Goal: Information Seeking & Learning: Learn about a topic

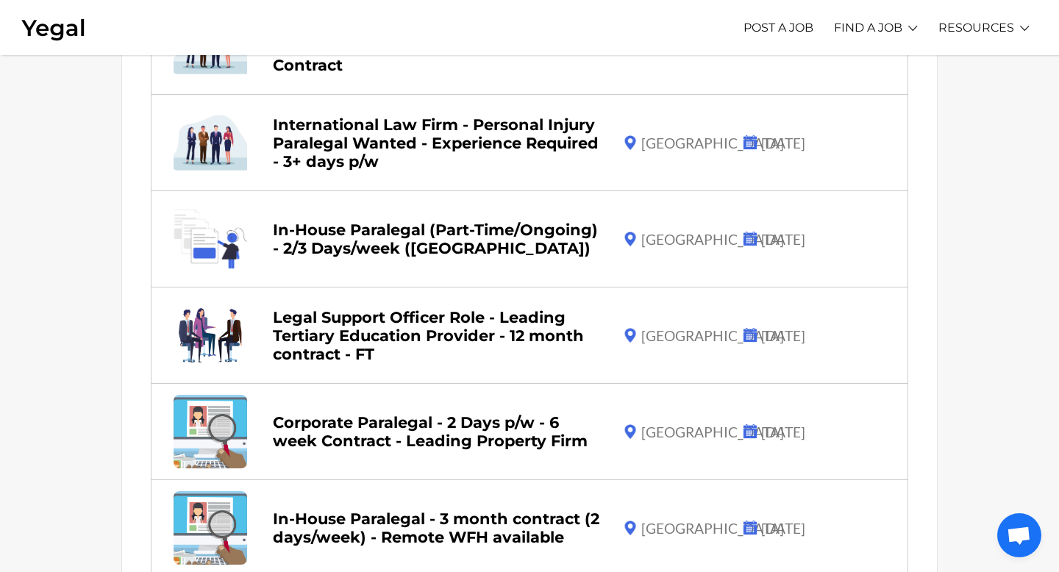
scroll to position [648, 0]
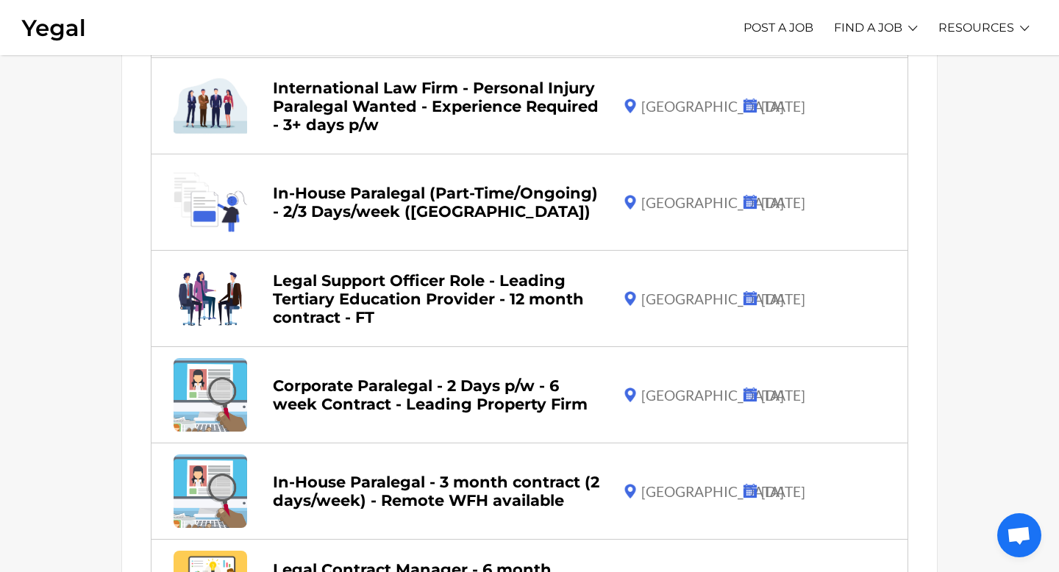
click at [443, 194] on link "In-House Paralegal (Part-Time/Ongoing) - 2/3 Days/week ([GEOGRAPHIC_DATA])" at bounding box center [435, 202] width 325 height 37
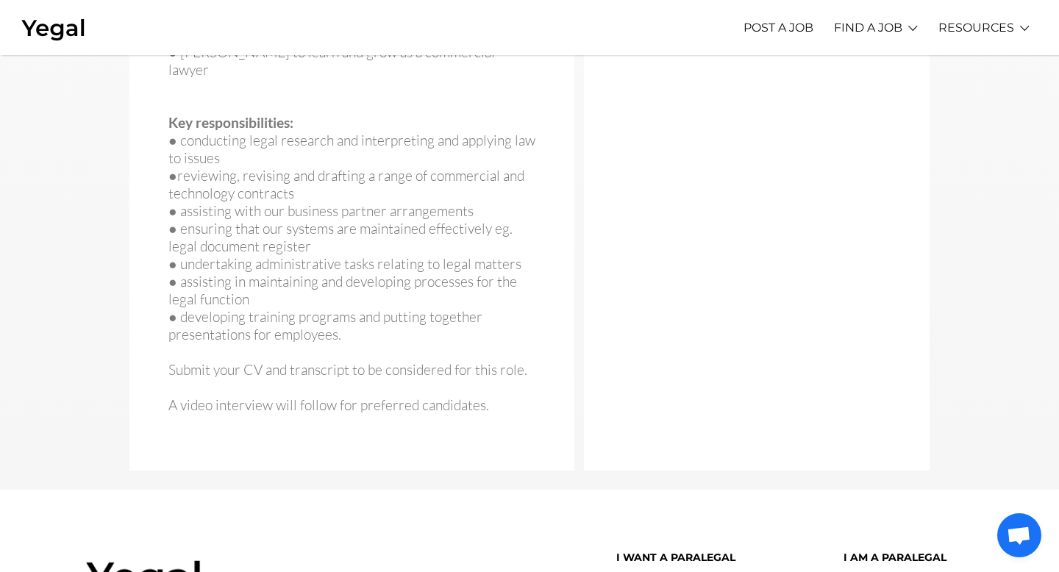
scroll to position [1026, 0]
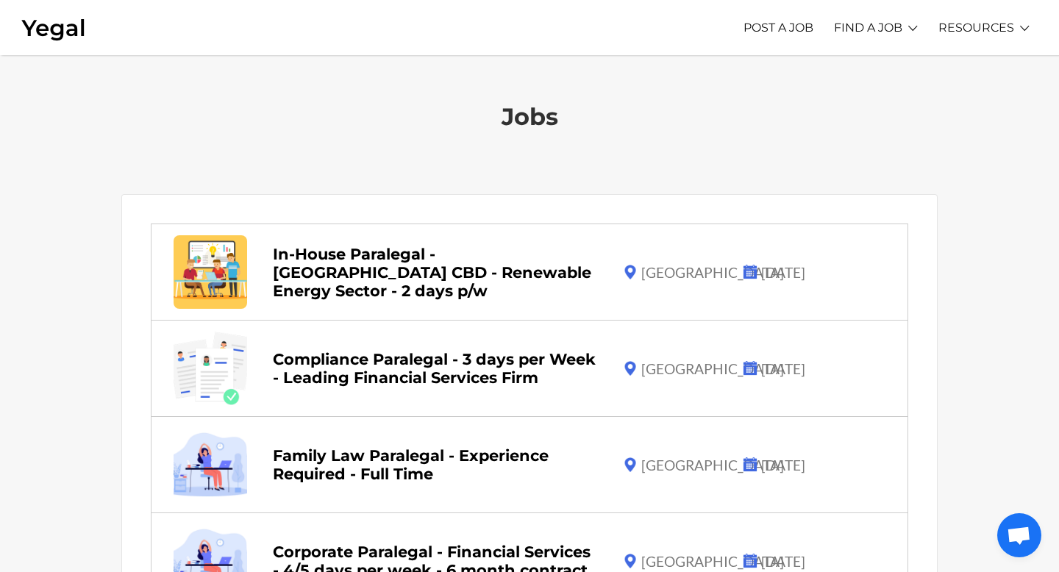
click at [377, 265] on link "In-House Paralegal - Sydney CBD - Renewable Energy Sector - 2 days p/w" at bounding box center [432, 272] width 318 height 55
click at [959, 109] on link "Paralegal Blog" at bounding box center [951, 110] width 115 height 23
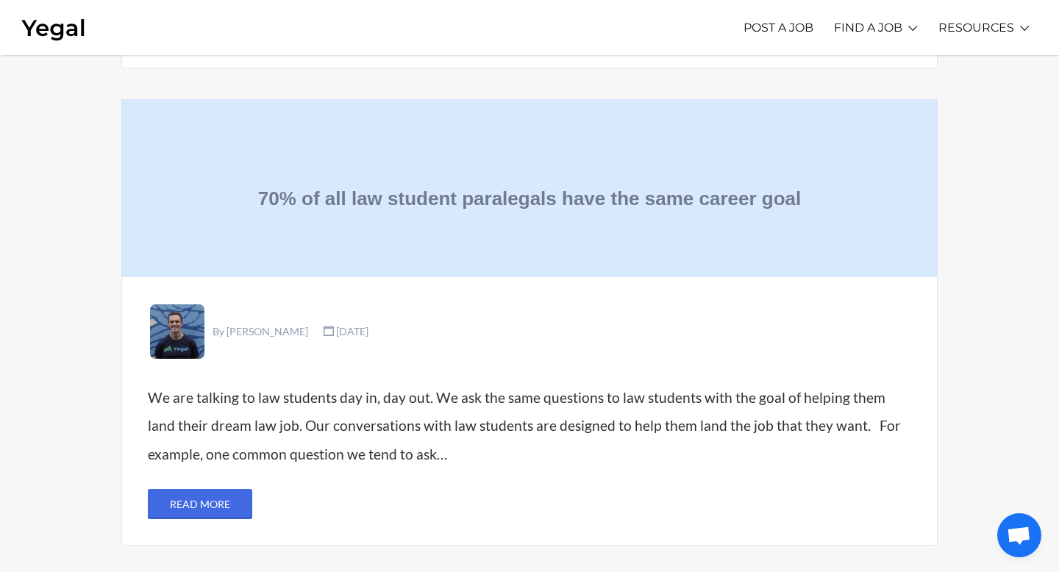
scroll to position [4077, 0]
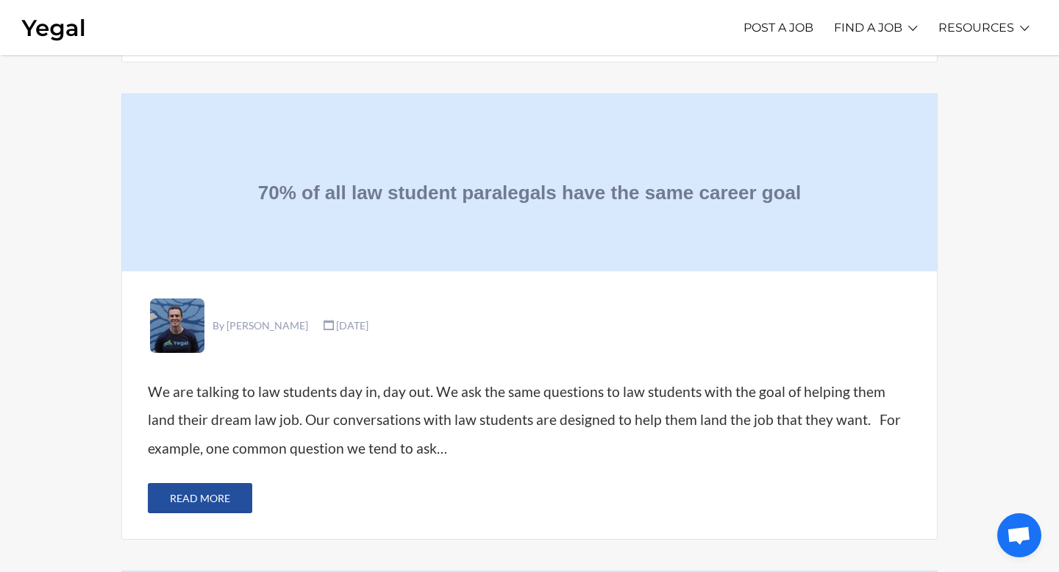
click at [223, 483] on link "Read More" at bounding box center [200, 498] width 104 height 30
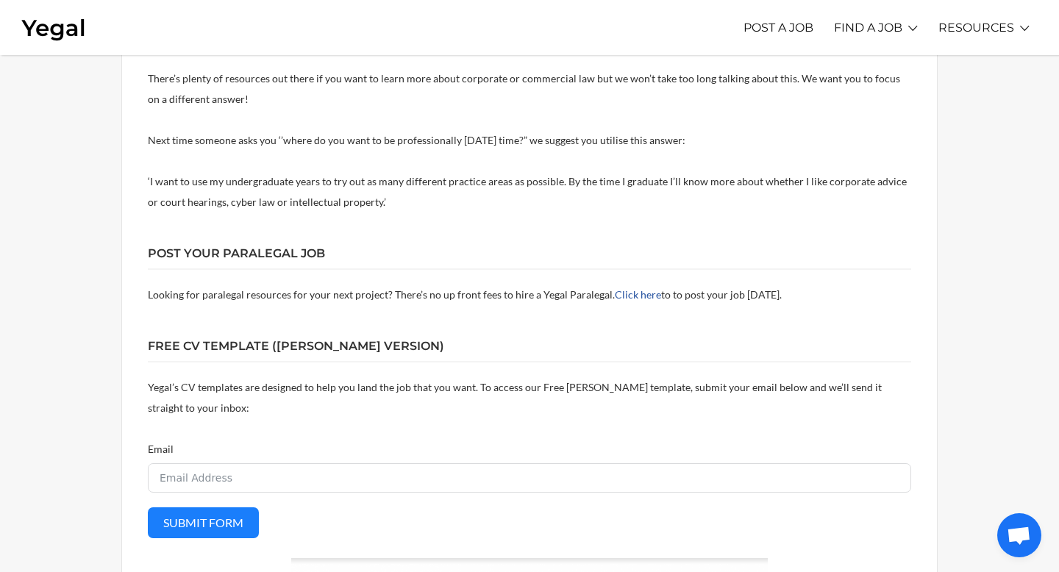
scroll to position [887, 0]
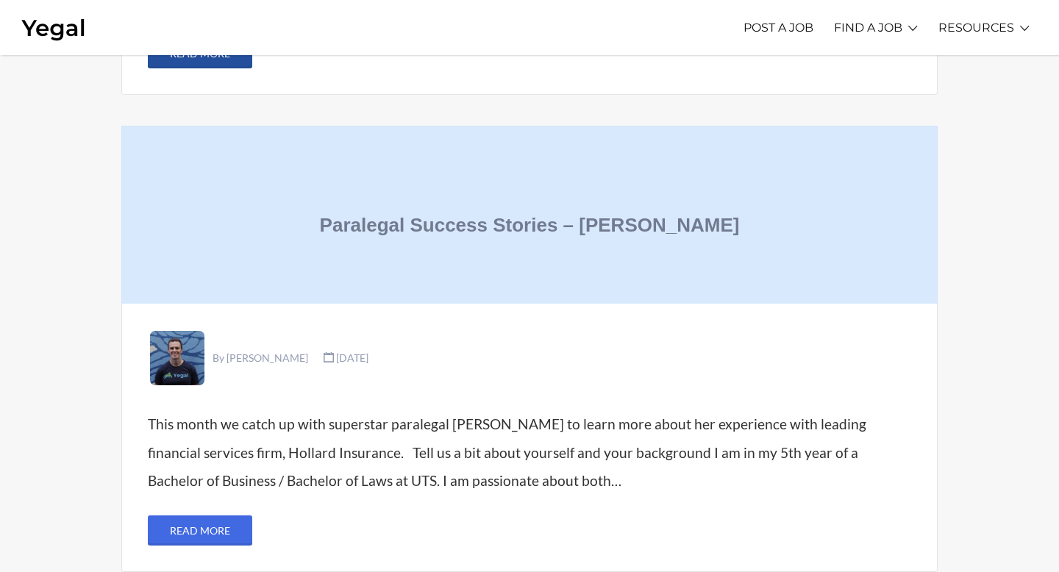
scroll to position [4596, 0]
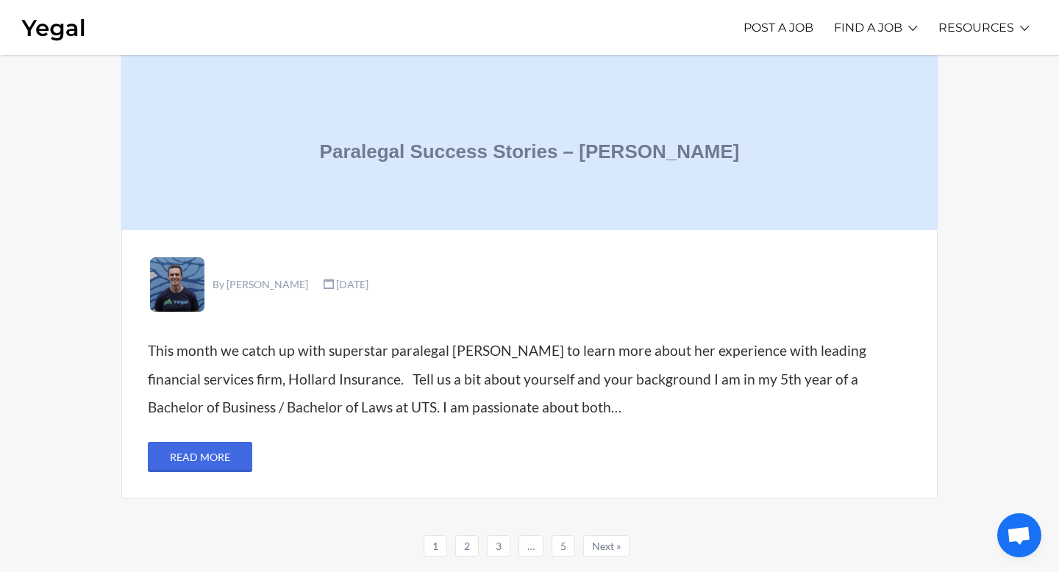
click at [471, 535] on link "2" at bounding box center [467, 545] width 24 height 21
